Goal: Check status: Check status

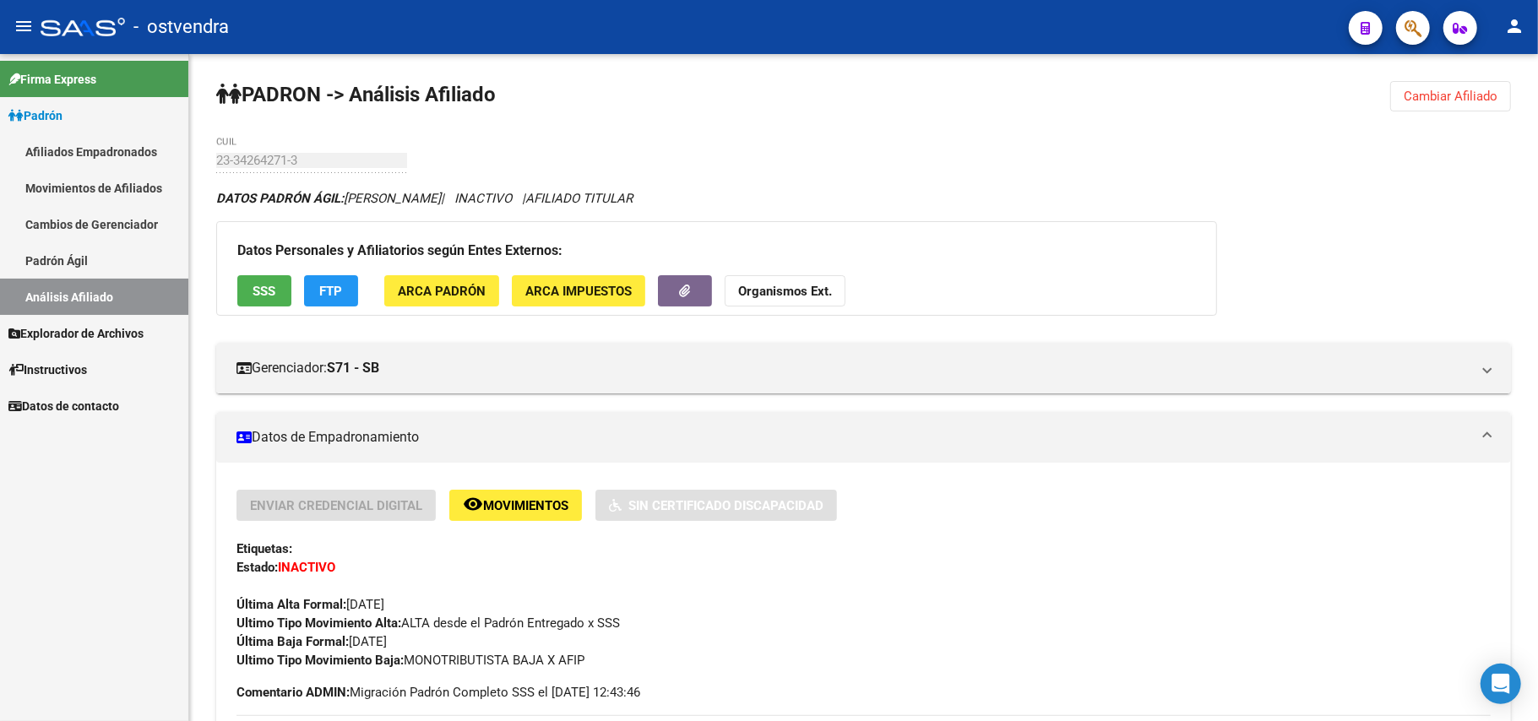
click at [42, 155] on mat-sidenav-container "Firma Express Padrón Afiliados Empadronados Movimientos de Afiliados Cambios de…" at bounding box center [769, 387] width 1538 height 667
click at [1445, 106] on button "Cambiar Afiliado" at bounding box center [1451, 96] width 121 height 30
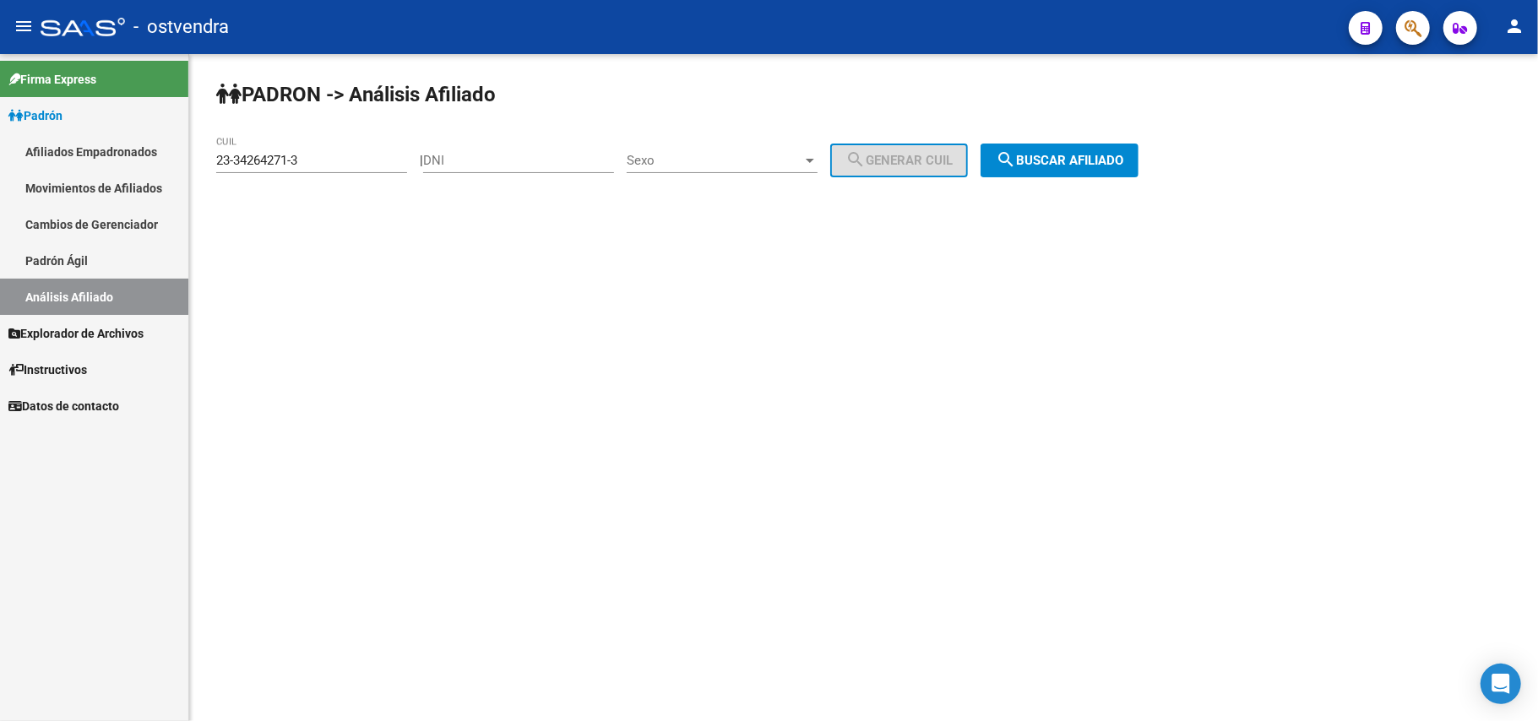
click at [329, 149] on div "23-34264271-3 CUIL" at bounding box center [311, 155] width 191 height 36
click at [324, 154] on input "23-34264271-3" at bounding box center [311, 160] width 191 height 15
paste input
click at [1052, 164] on span "search Buscar afiliado" at bounding box center [1060, 160] width 128 height 15
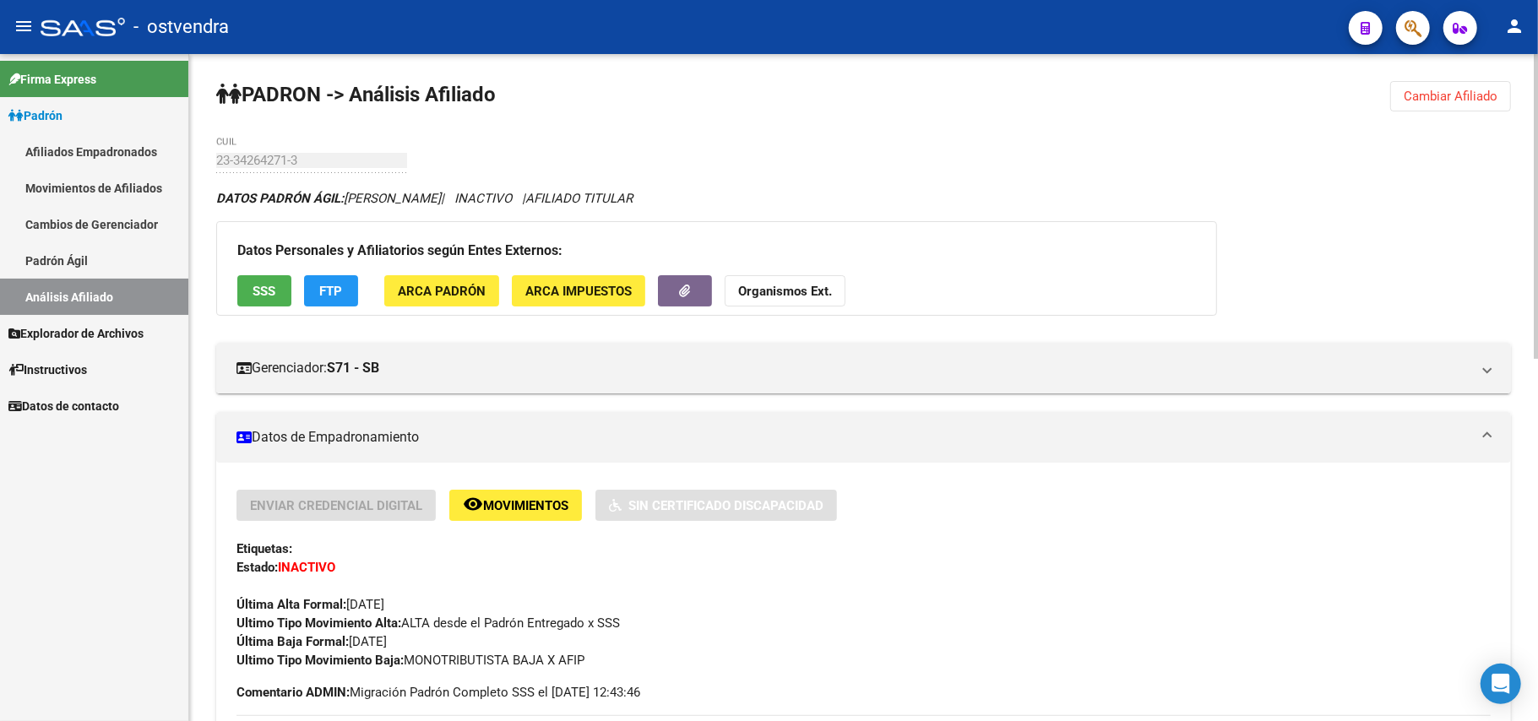
click at [1448, 92] on span "Cambiar Afiliado" at bounding box center [1451, 96] width 94 height 15
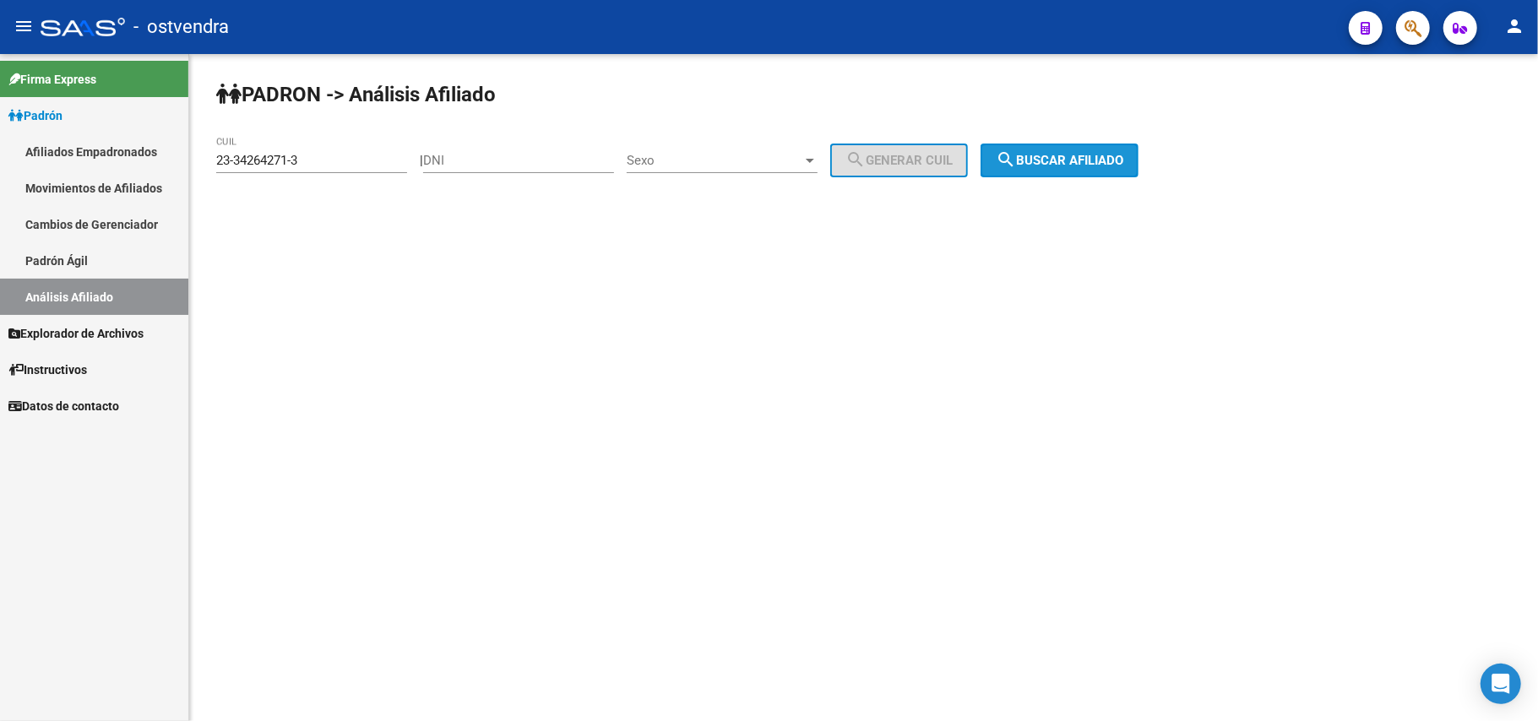
drag, startPoint x: 1113, startPoint y: 172, endPoint x: 1095, endPoint y: 177, distance: 18.2
click at [1112, 172] on button "search Buscar afiliado" at bounding box center [1060, 161] width 158 height 34
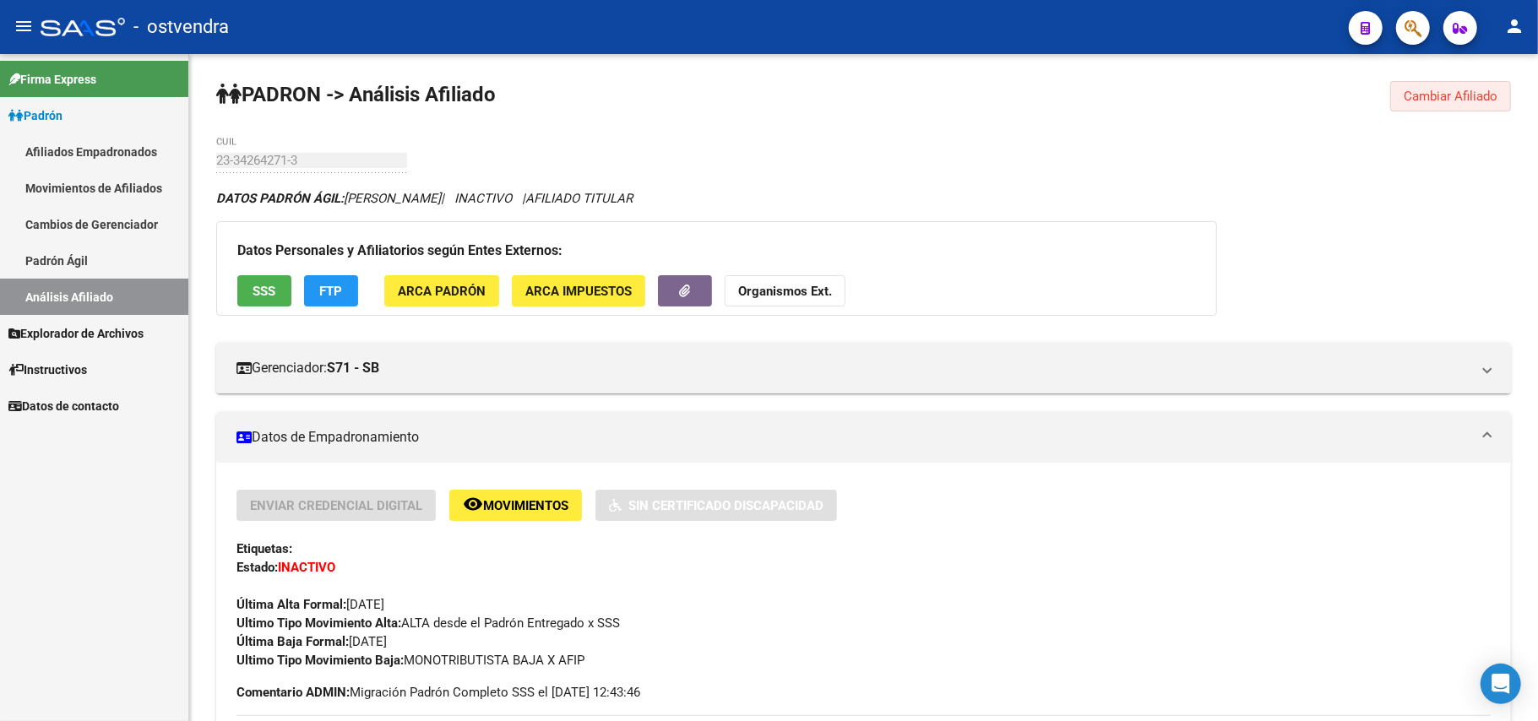
click at [1460, 81] on button "Cambiar Afiliado" at bounding box center [1451, 96] width 121 height 30
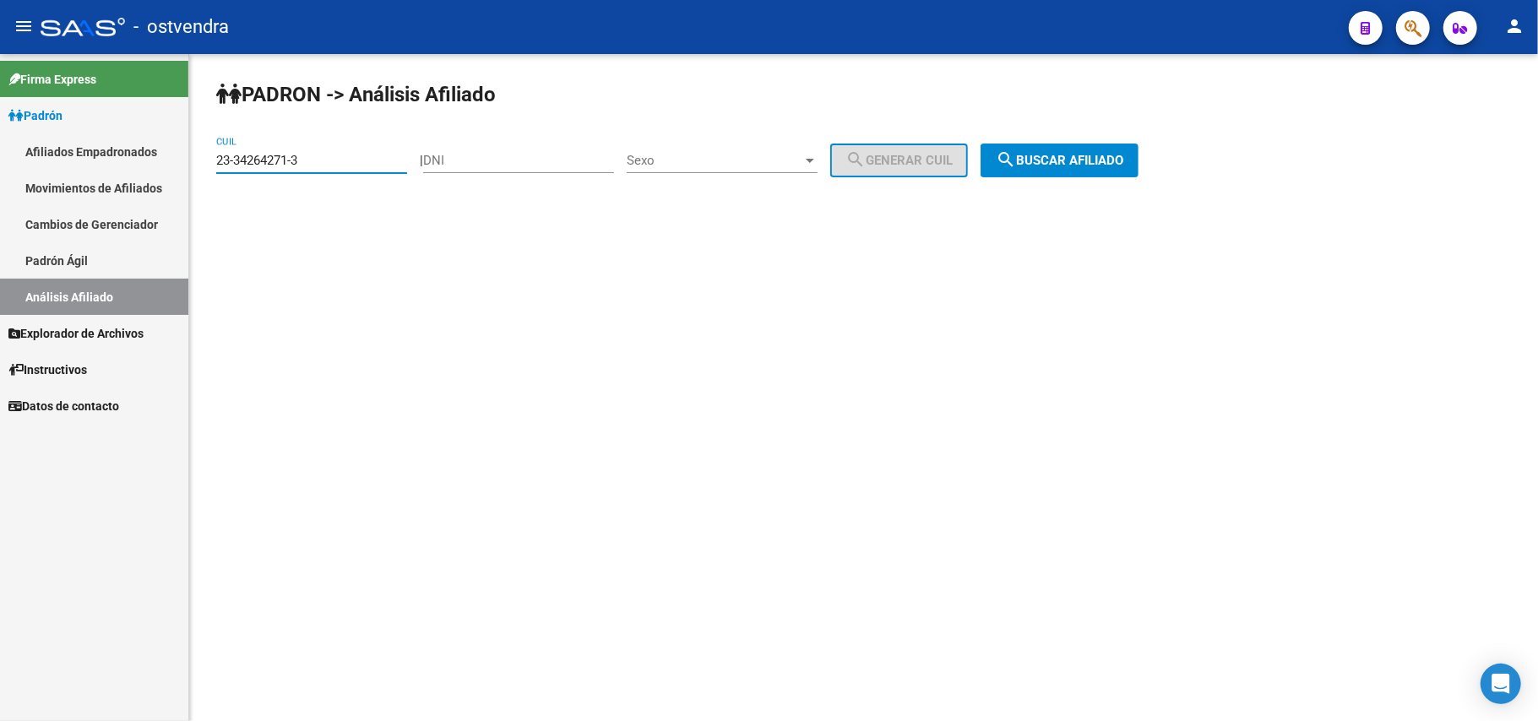
drag, startPoint x: 335, startPoint y: 160, endPoint x: 24, endPoint y: 157, distance: 310.9
click at [3, 153] on mat-sidenav-container "Firma Express Padrón Afiliados Empadronados Movimientos de Afiliados Cambios de…" at bounding box center [769, 387] width 1538 height 667
paste input "7-40306041-6"
type input "27-40306041-6"
drag, startPoint x: 1100, startPoint y: 183, endPoint x: 1105, endPoint y: 173, distance: 11.3
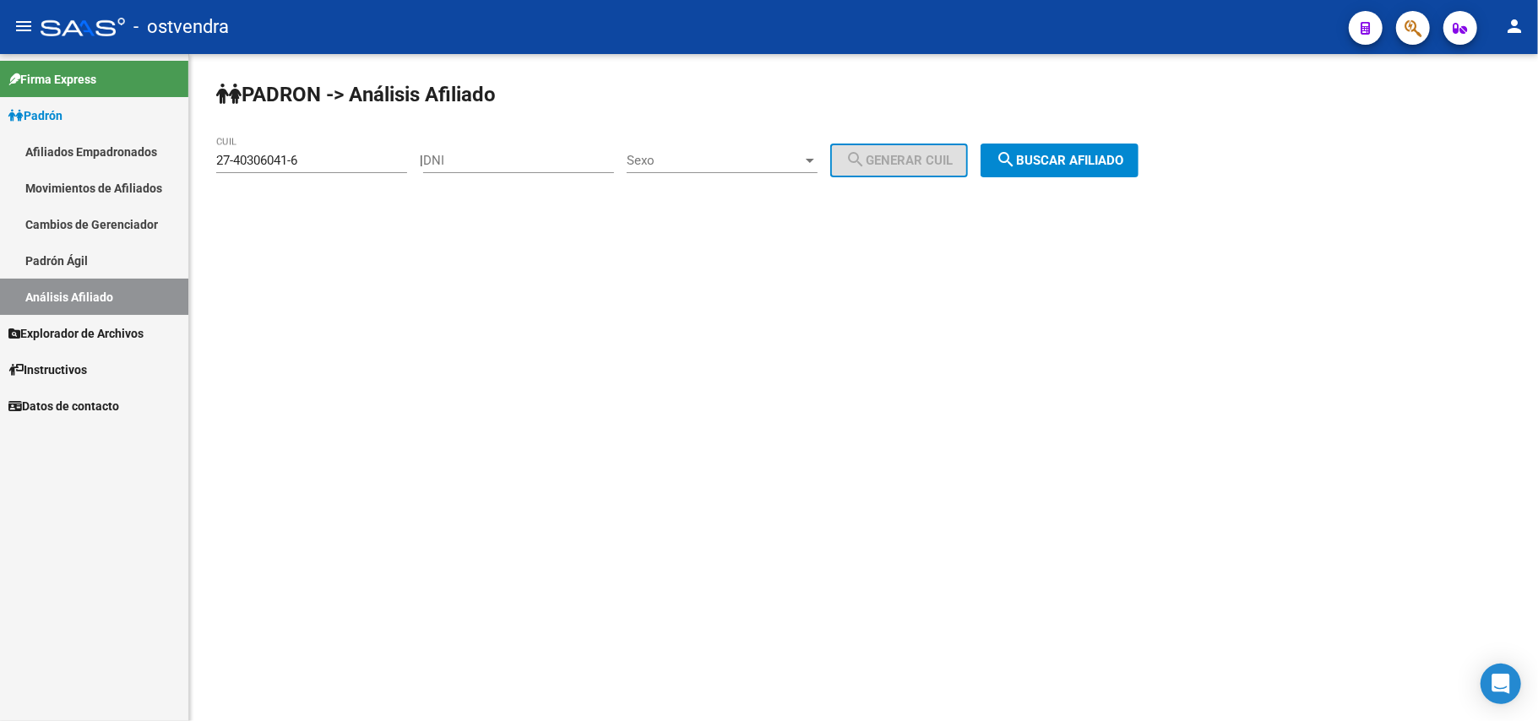
click at [1103, 183] on div "PADRON -> Análisis Afiliado 27-40306041-6 CUIL | DNI Sexo Sexo search Generar C…" at bounding box center [863, 142] width 1349 height 177
click at [1105, 173] on button "search Buscar afiliado" at bounding box center [1060, 161] width 158 height 34
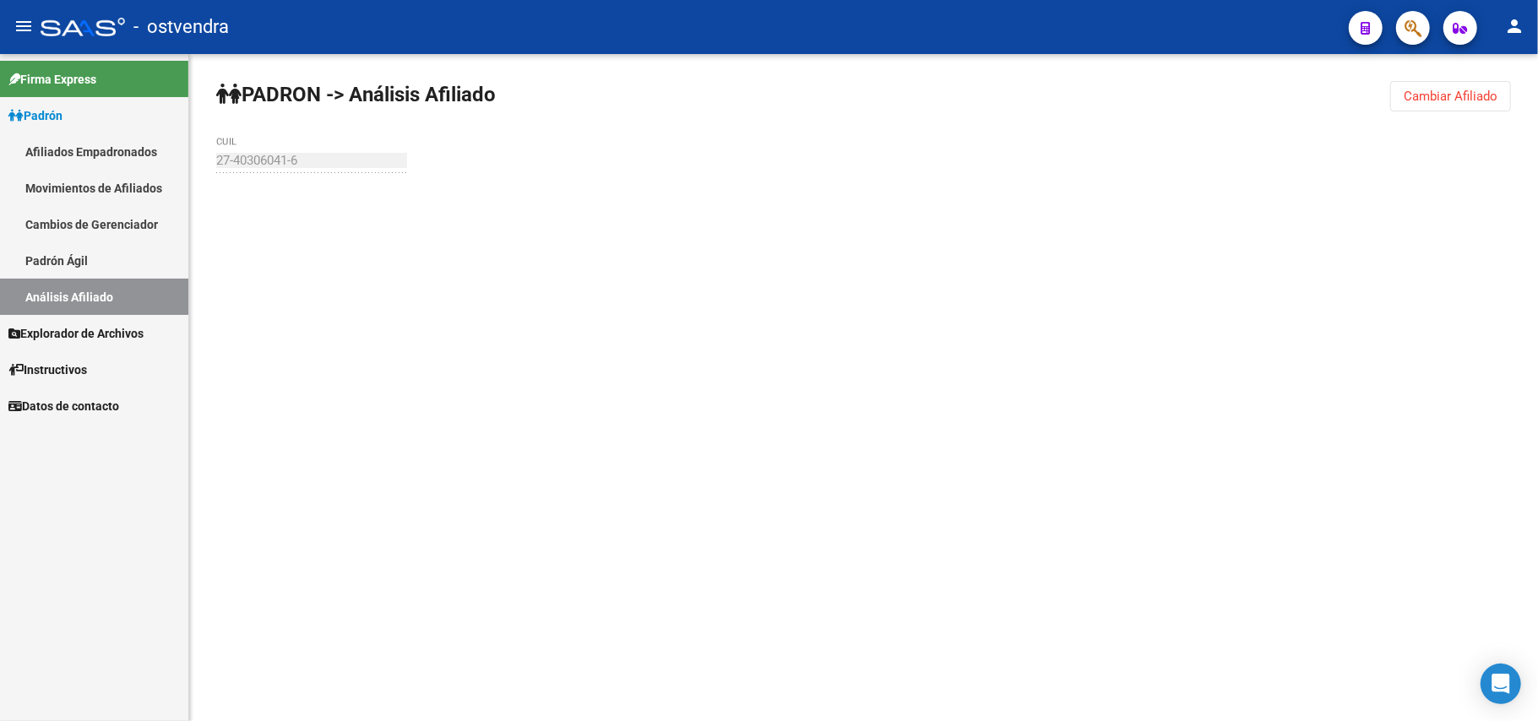
click at [552, 573] on mat-sidenav-content "PADRON -> Análisis Afiliado Cambiar Afiliado 27-40306041-6 CUIL" at bounding box center [863, 387] width 1349 height 667
click at [429, 349] on mat-sidenav-content "PADRON -> Análisis Afiliado Cambiar Afiliado 27-40306041-6 CUIL" at bounding box center [863, 387] width 1349 height 667
drag, startPoint x: 275, startPoint y: 248, endPoint x: 284, endPoint y: 254, distance: 11.0
click at [281, 253] on div "PADRON -> Análisis Afiliado Cambiar Afiliado 27-40306041-6 CUIL" at bounding box center [863, 160] width 1349 height 213
click at [1051, 531] on mat-sidenav-content "PADRON -> Análisis Afiliado Cambiar Afiliado 27-40306041-6 CUIL" at bounding box center [863, 387] width 1349 height 667
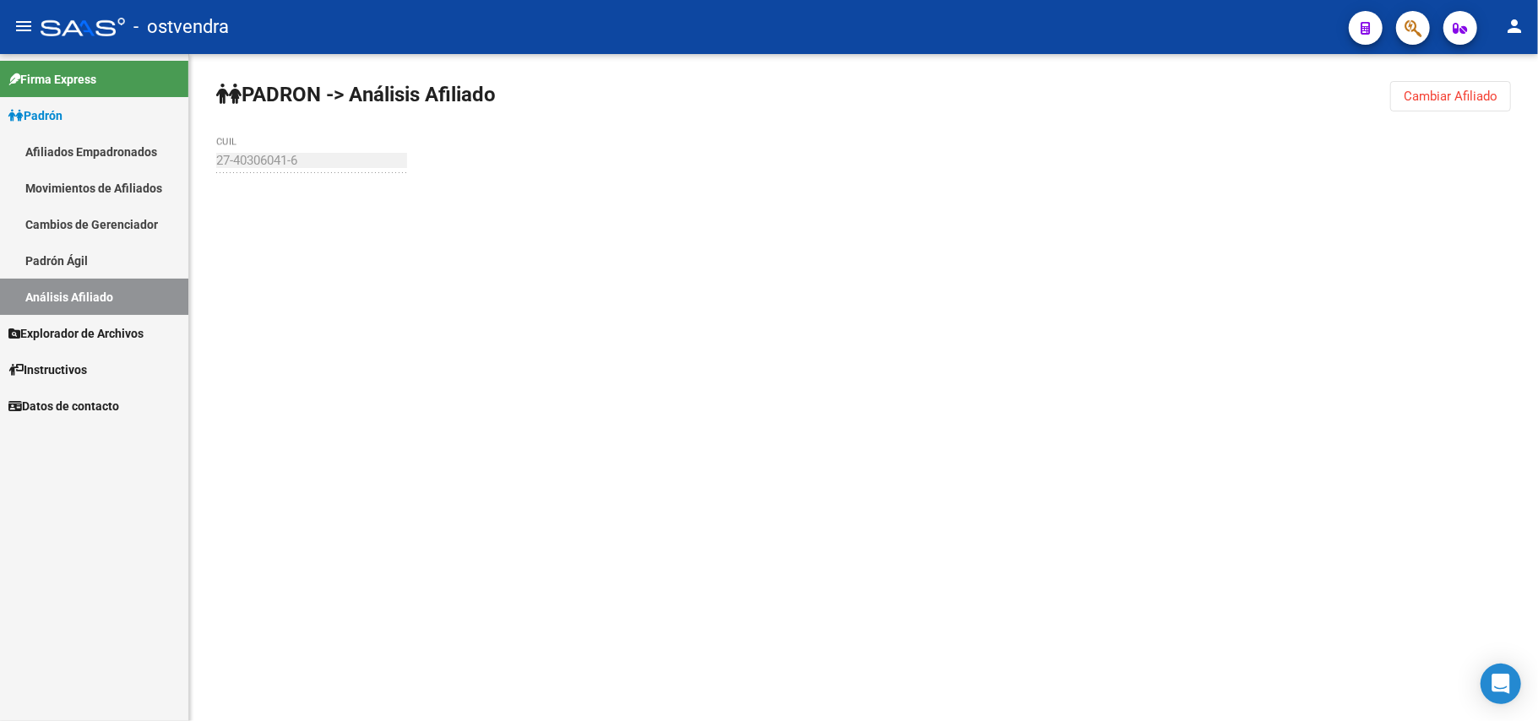
click at [995, 223] on div "PADRON -> Análisis Afiliado Cambiar Afiliado 27-40306041-6 CUIL" at bounding box center [863, 160] width 1349 height 213
click at [1407, 102] on span "Cambiar Afiliado" at bounding box center [1451, 96] width 94 height 15
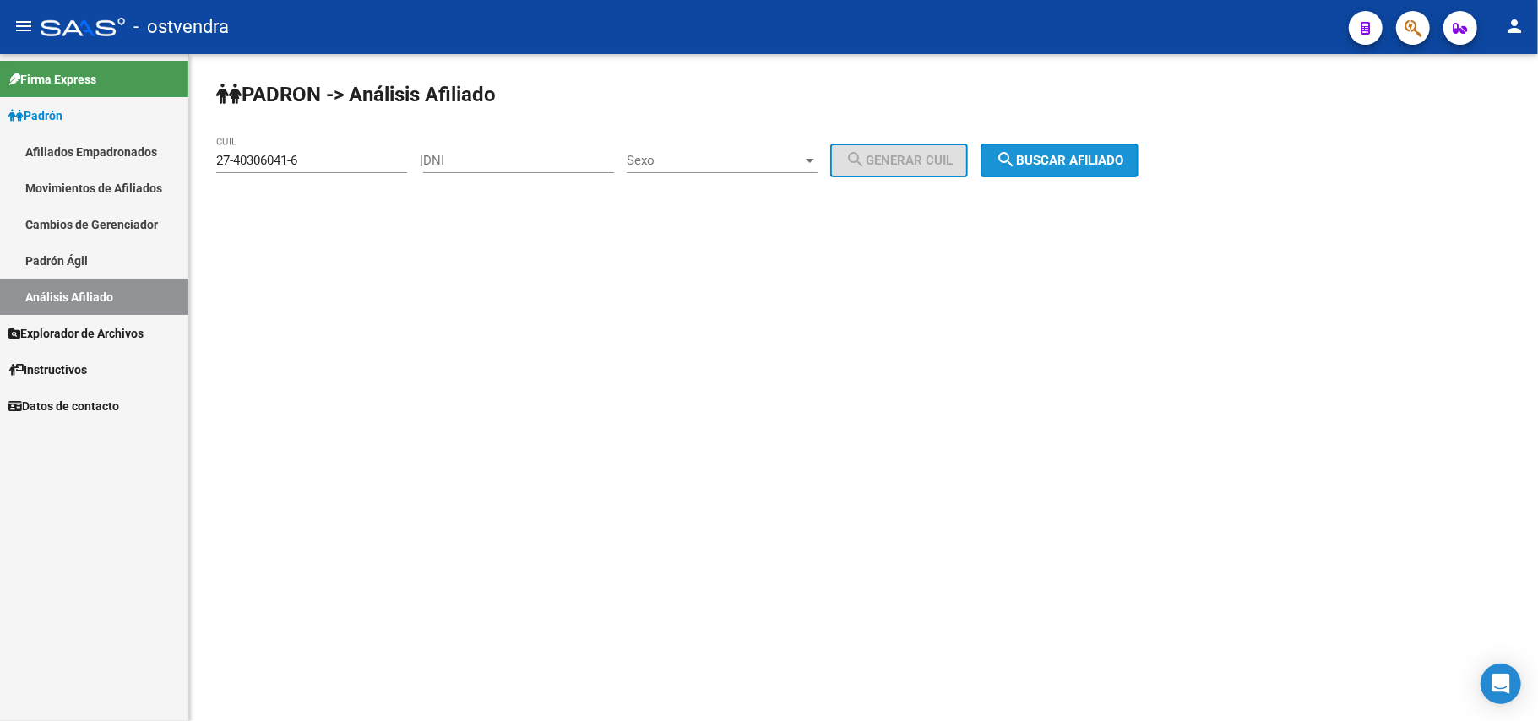
click at [1052, 156] on span "search Buscar afiliado" at bounding box center [1060, 160] width 128 height 15
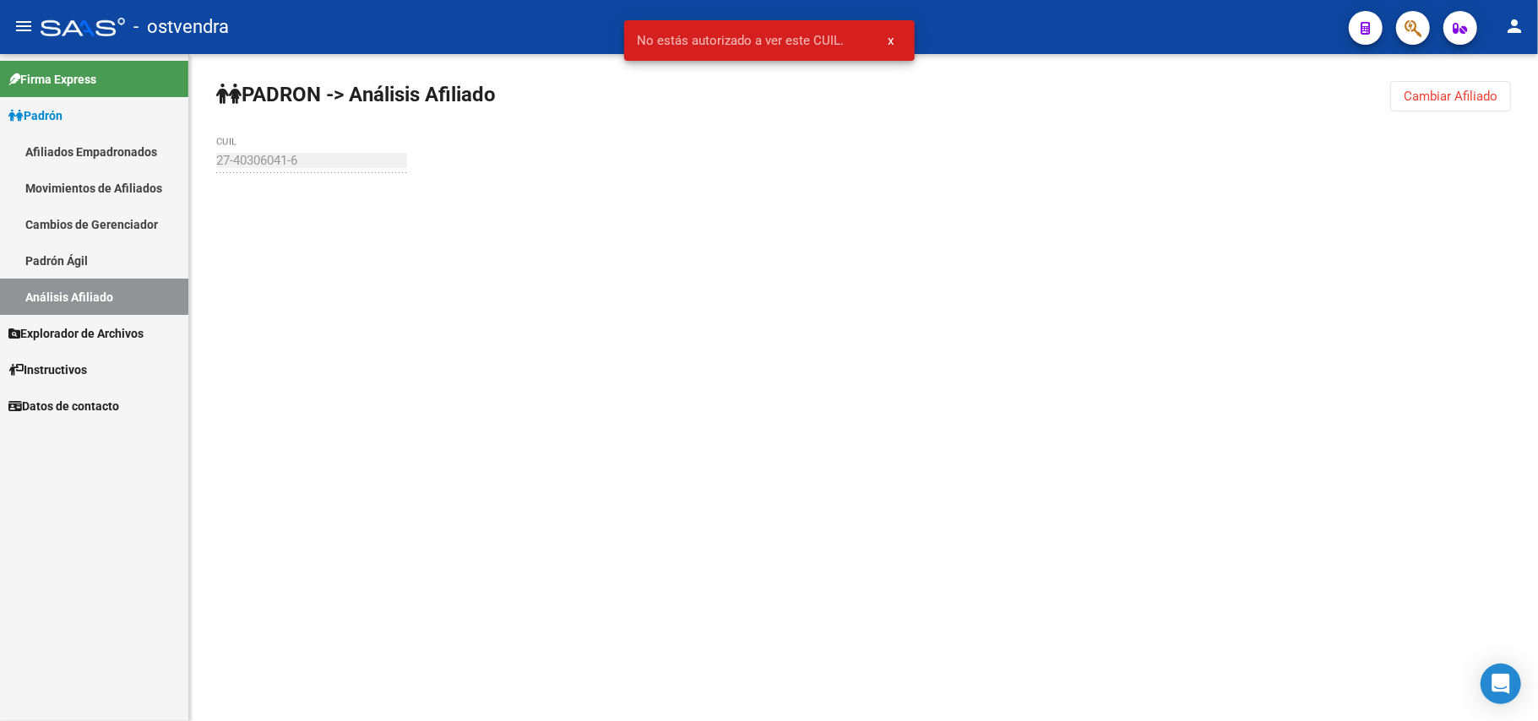
click at [410, 204] on div at bounding box center [863, 207] width 1295 height 37
click at [346, 150] on div "27-40306041-6 CUIL" at bounding box center [311, 155] width 191 height 36
click at [1445, 86] on button "Cambiar Afiliado" at bounding box center [1451, 96] width 121 height 30
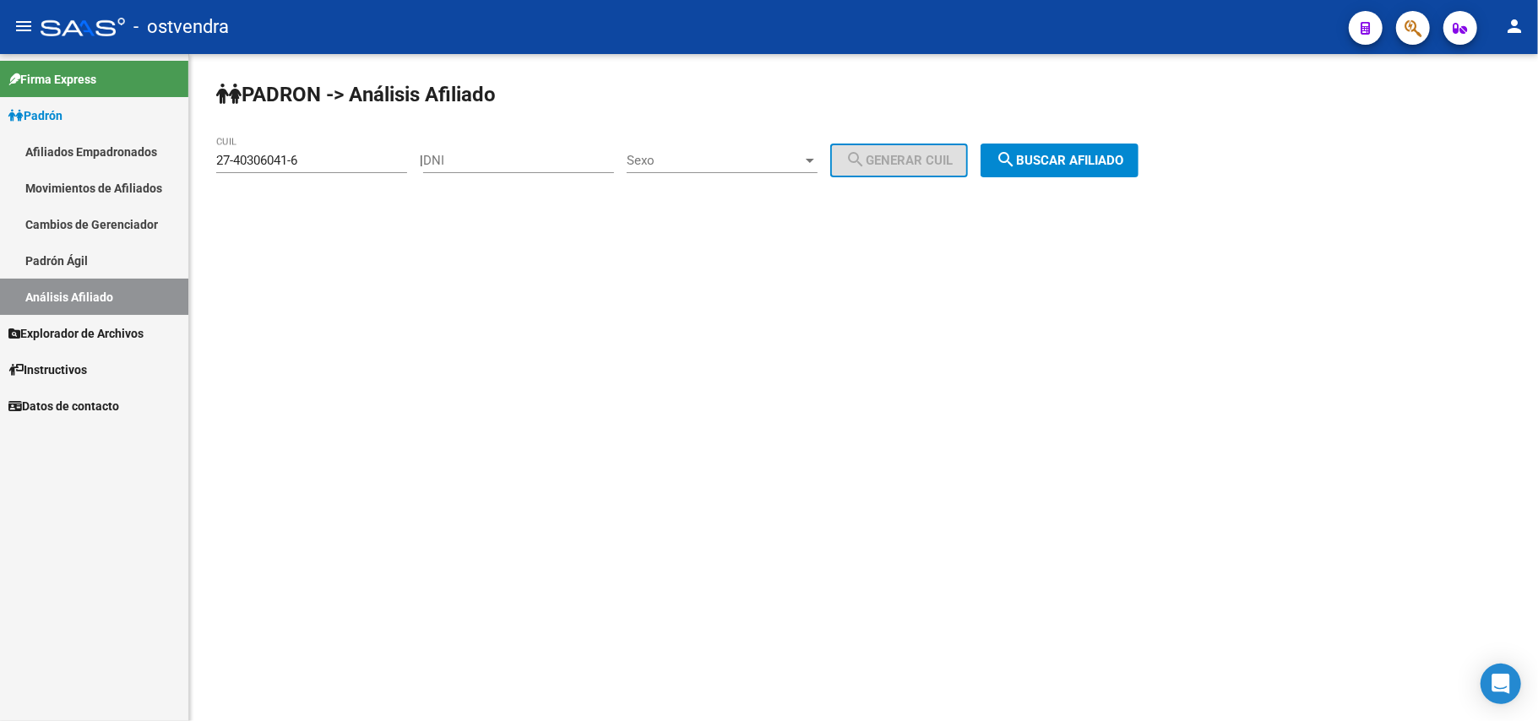
drag, startPoint x: 501, startPoint y: 339, endPoint x: 267, endPoint y: 162, distance: 293.2
click at [477, 311] on mat-sidenav-content "PADRON -> Análisis Afiliado 27-40306041-6 CUIL | DNI Sexo Sexo search Generar C…" at bounding box center [863, 387] width 1349 height 667
